Goal: Find specific page/section: Find specific page/section

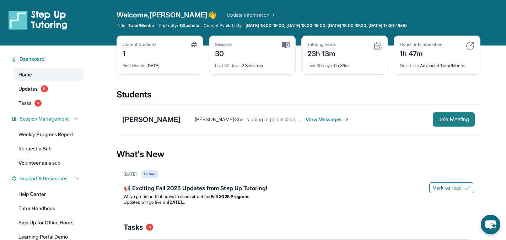
click at [445, 116] on button "Join Meeting" at bounding box center [454, 119] width 42 height 14
click at [139, 123] on div "[PERSON_NAME]" at bounding box center [151, 119] width 58 height 10
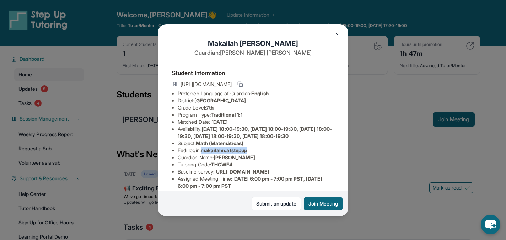
drag, startPoint x: 204, startPoint y: 156, endPoint x: 268, endPoint y: 159, distance: 64.7
click at [268, 154] on li "Eedi login : [PERSON_NAME].atstepup" at bounding box center [256, 150] width 156 height 7
copy span "makailahn.atstepup"
click at [144, 67] on div "[PERSON_NAME] Guardian: [PERSON_NAME] Student Information [URL][DOMAIN_NAME] Pr…" at bounding box center [253, 120] width 506 height 240
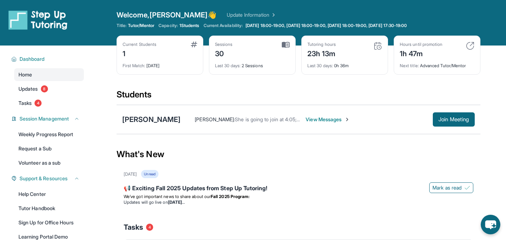
click at [140, 135] on section "Students [PERSON_NAME] [PERSON_NAME] : She is going to join at 4:05; we are on …" at bounding box center [299, 114] width 364 height 50
click at [140, 120] on div "[PERSON_NAME]" at bounding box center [151, 119] width 58 height 10
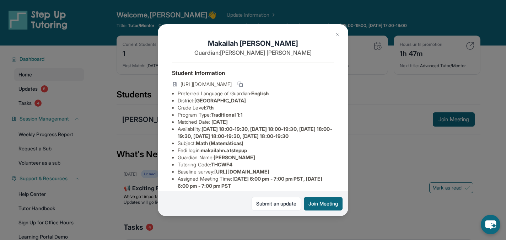
click at [355, 105] on div "[PERSON_NAME] Guardian: [PERSON_NAME] Student Information [URL][DOMAIN_NAME] Pr…" at bounding box center [253, 120] width 506 height 240
